Goal: Obtain resource: Obtain resource

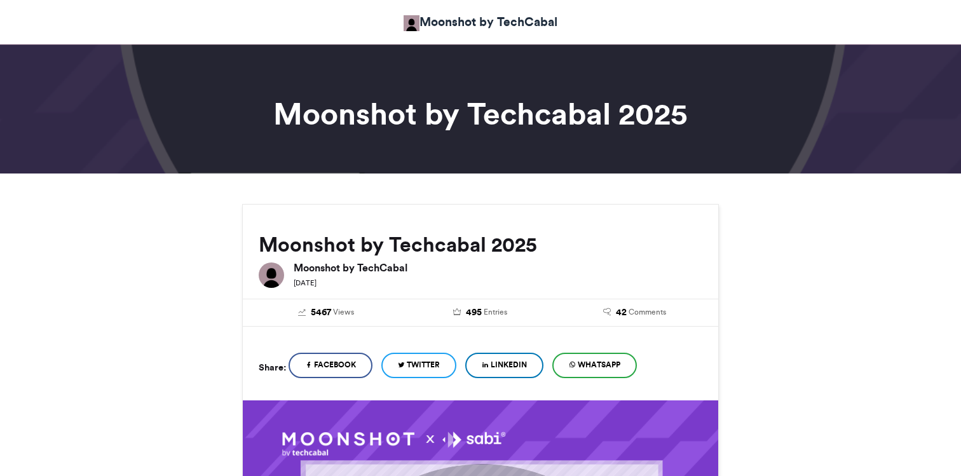
scroll to position [826, 0]
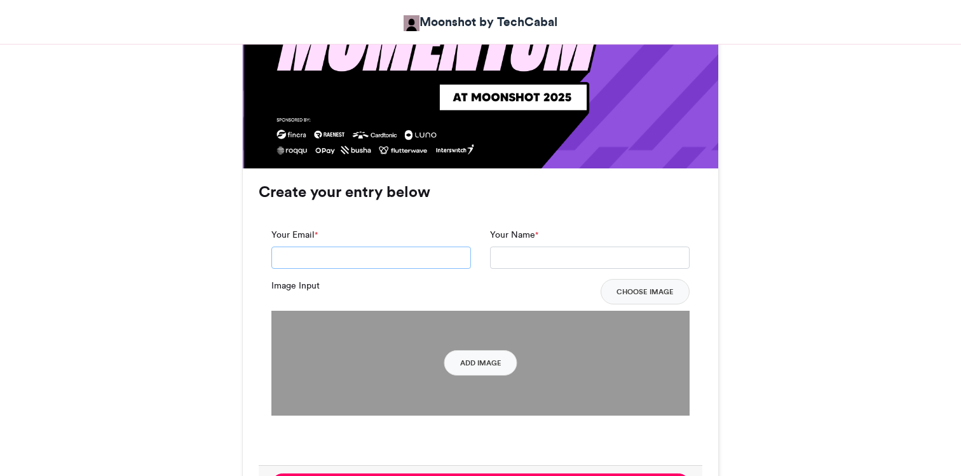
click at [341, 259] on input "Your Email *" at bounding box center [371, 258] width 200 height 23
type input "**********"
click at [581, 257] on input "Your Name *" at bounding box center [590, 258] width 200 height 23
type input "*********"
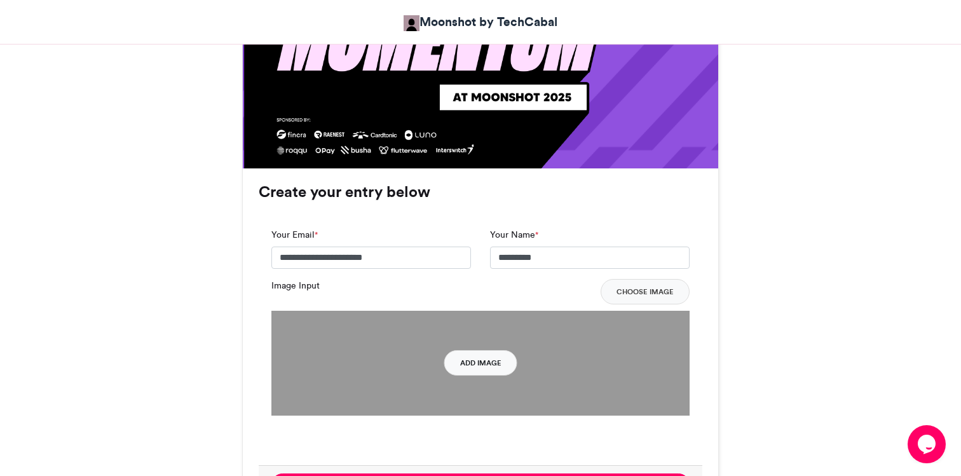
click at [465, 364] on button "Add Image" at bounding box center [480, 362] width 73 height 25
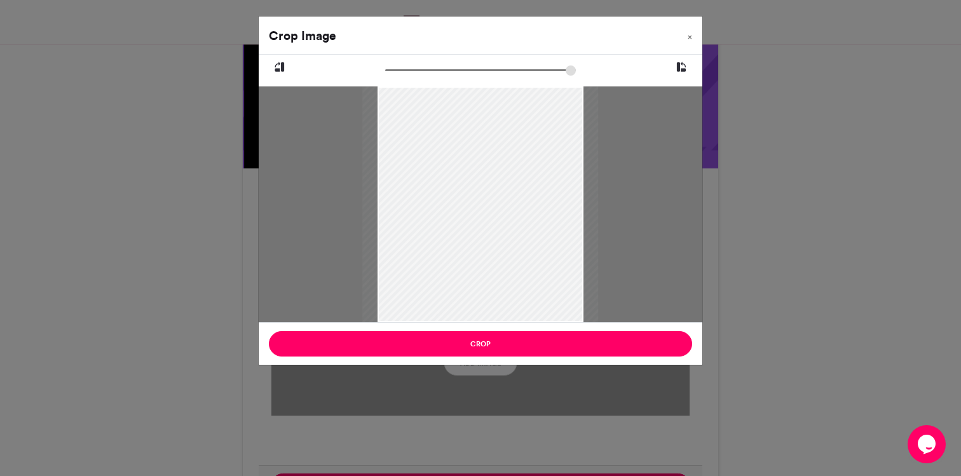
type input "******"
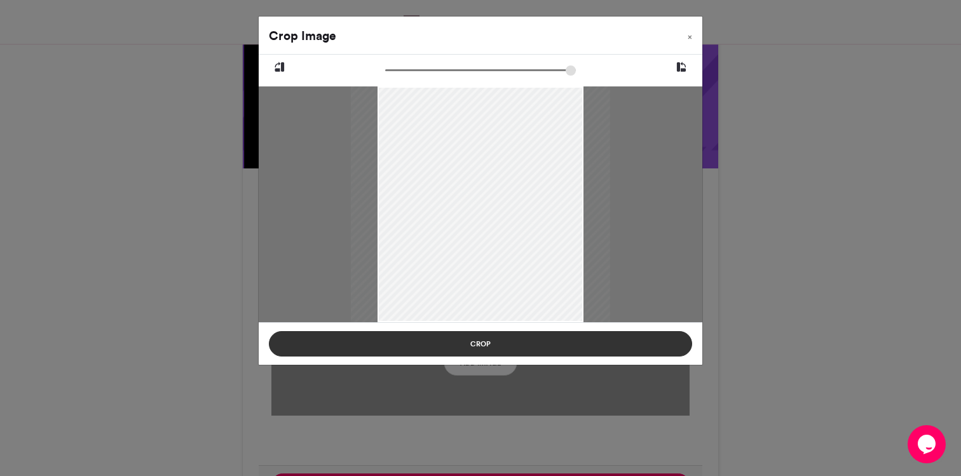
click at [526, 350] on button "Crop" at bounding box center [480, 343] width 423 height 25
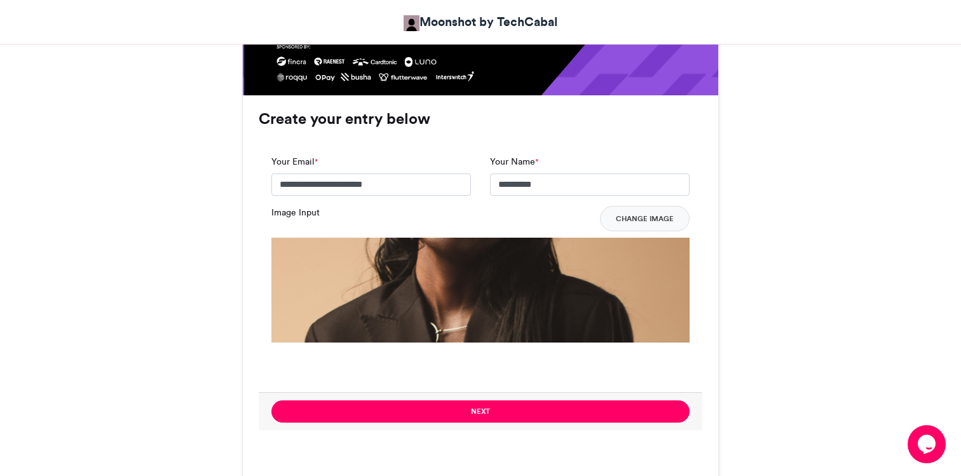
scroll to position [882, 0]
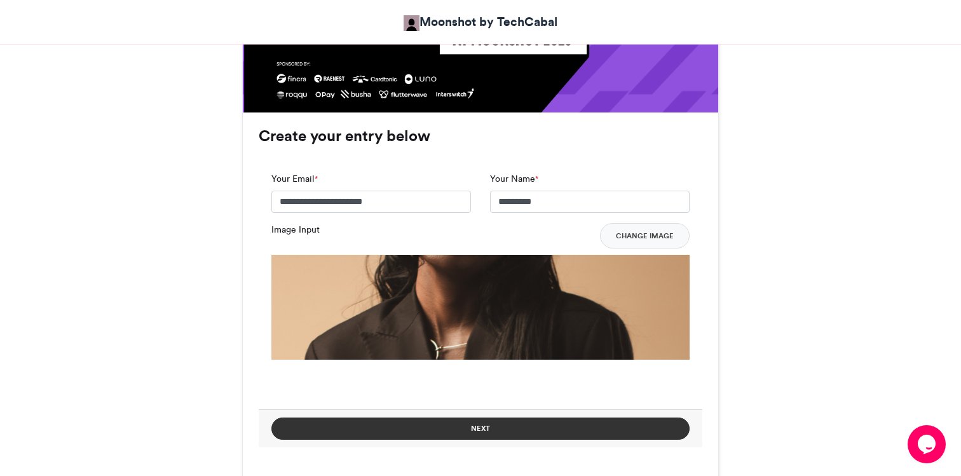
click at [454, 431] on button "Next" at bounding box center [480, 429] width 418 height 22
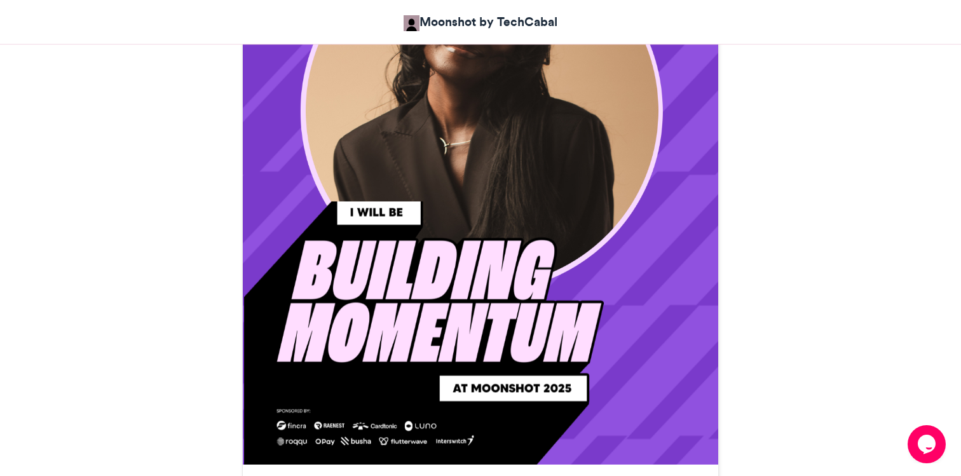
scroll to position [857, 0]
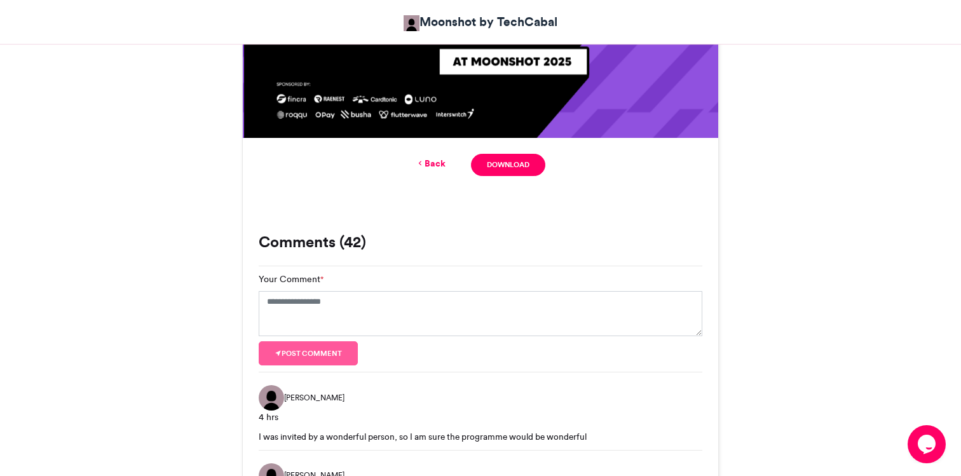
click at [431, 159] on link "Back" at bounding box center [431, 163] width 30 height 13
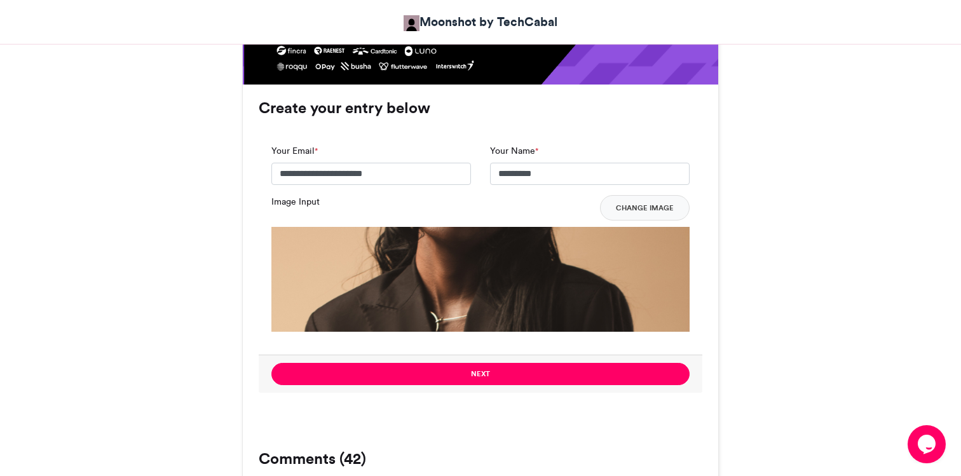
scroll to position [975, 0]
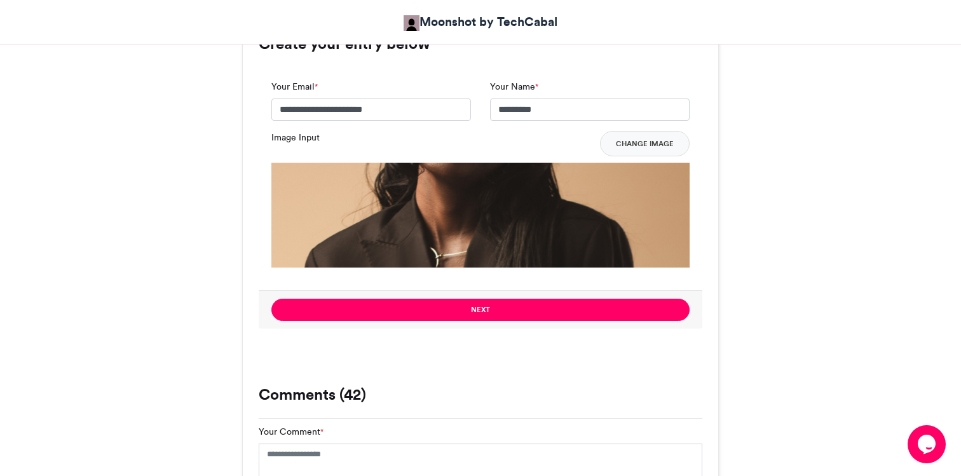
click at [465, 240] on img at bounding box center [480, 372] width 418 height 418
click at [642, 140] on button "Change Image" at bounding box center [645, 143] width 90 height 25
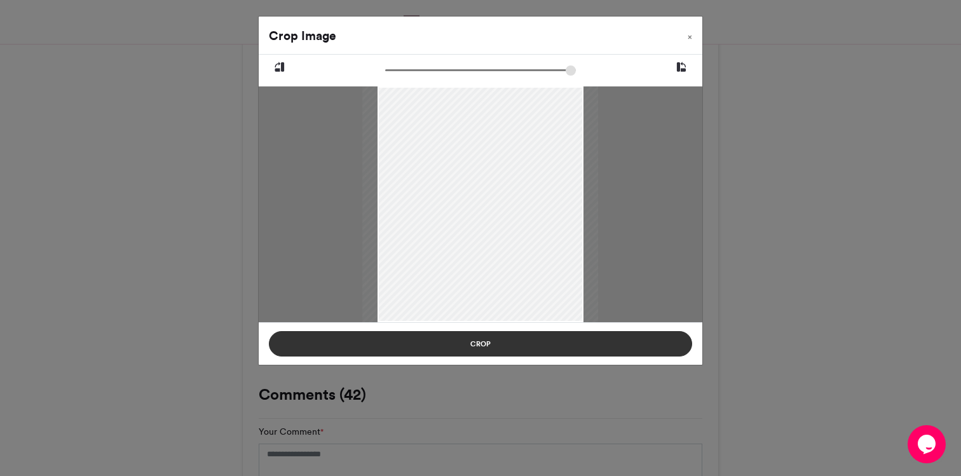
click at [500, 348] on button "Crop" at bounding box center [480, 343] width 423 height 25
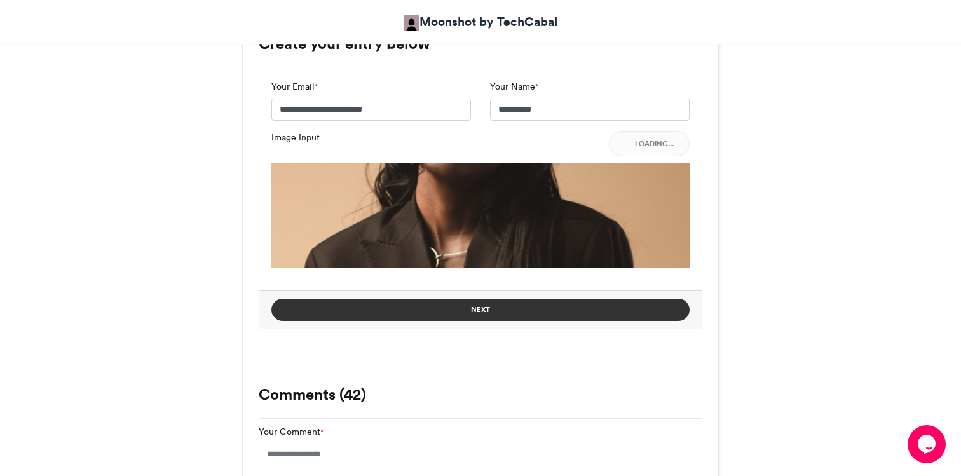
click at [537, 315] on button "Next" at bounding box center [480, 310] width 418 height 22
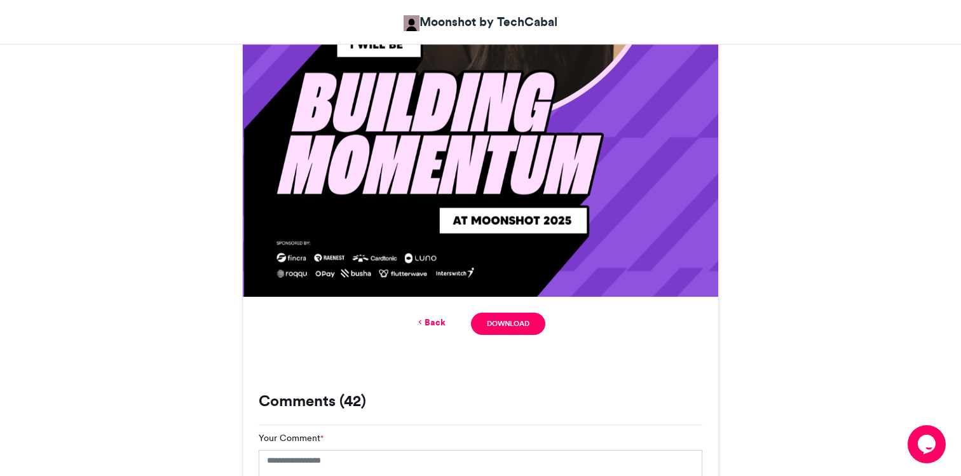
scroll to position [715, 0]
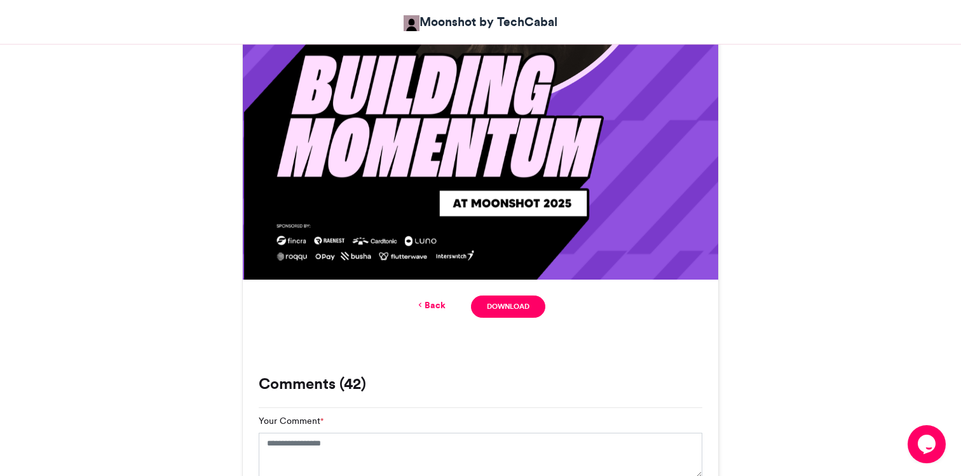
click at [441, 305] on link "Back" at bounding box center [431, 305] width 30 height 13
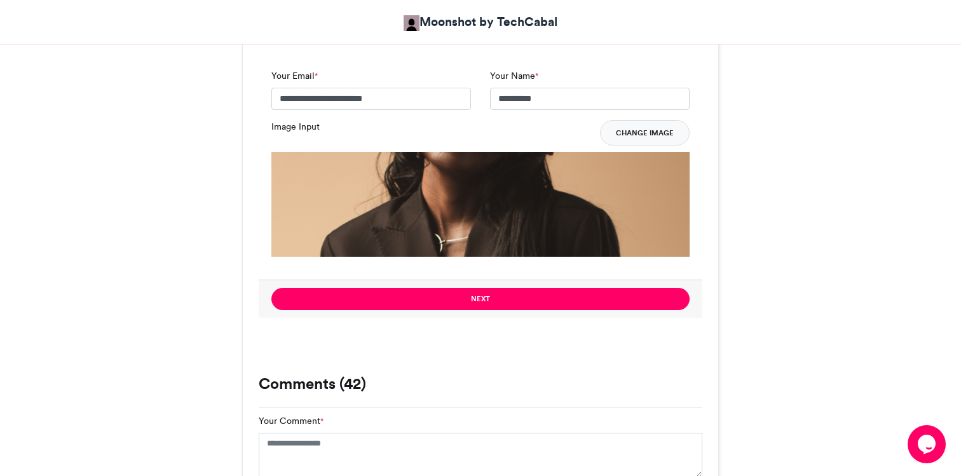
click at [640, 137] on button "Change Image" at bounding box center [645, 132] width 90 height 25
click at [633, 135] on button "Change Image" at bounding box center [645, 132] width 90 height 25
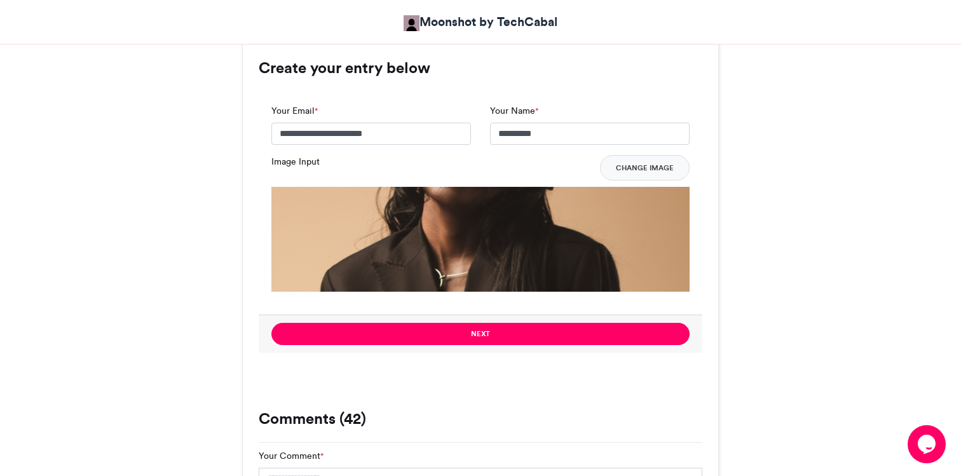
scroll to position [946, 0]
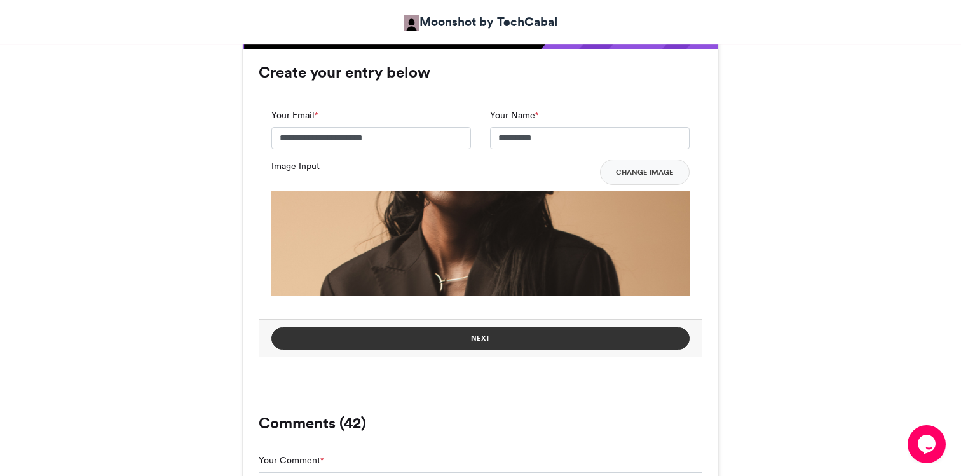
click at [518, 335] on button "Next" at bounding box center [480, 338] width 418 height 22
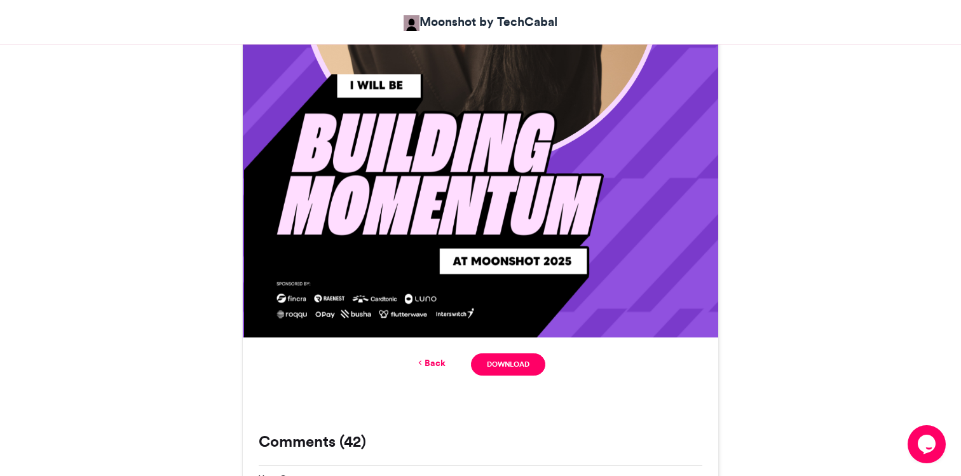
scroll to position [795, 0]
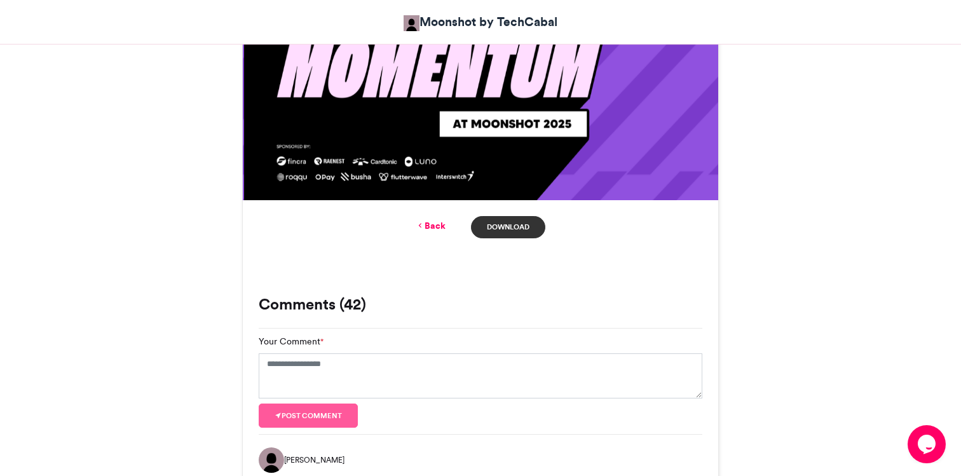
click at [502, 229] on link "Download" at bounding box center [508, 227] width 74 height 22
click at [781, 3] on header "Moonshot by TechCabal" at bounding box center [480, 22] width 961 height 44
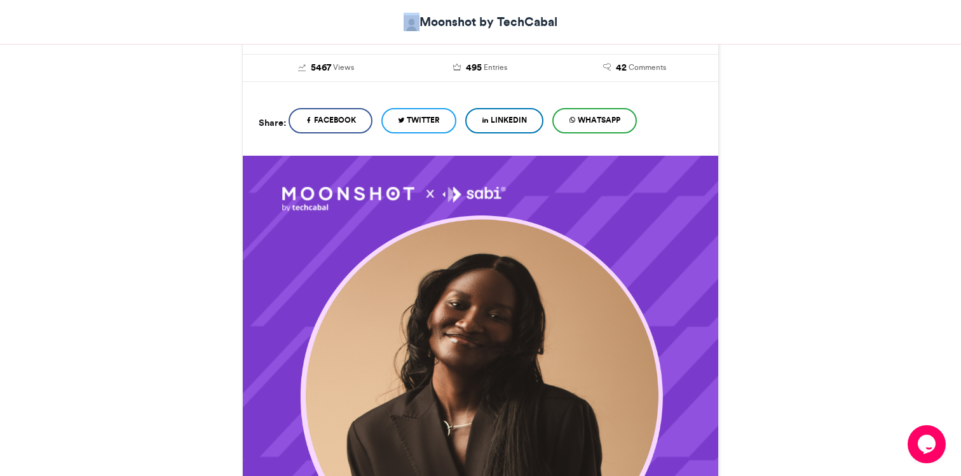
scroll to position [171, 0]
